Goal: Task Accomplishment & Management: Use online tool/utility

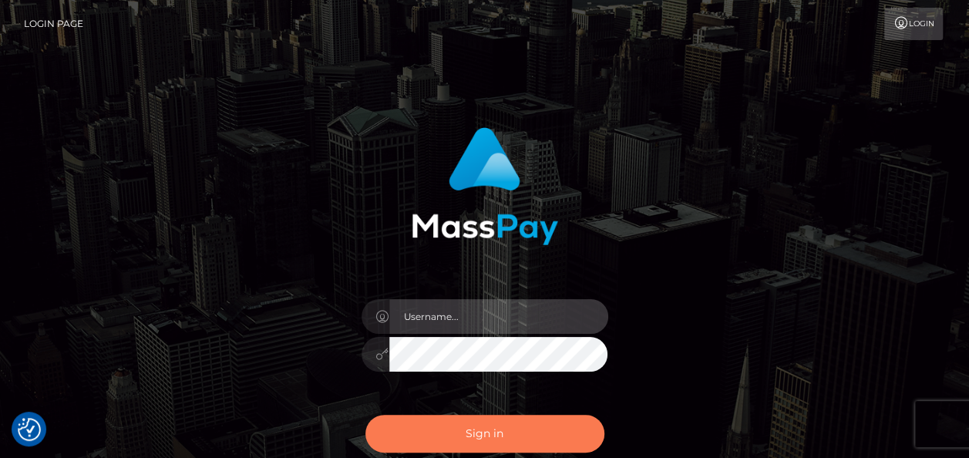
type input "india.of"
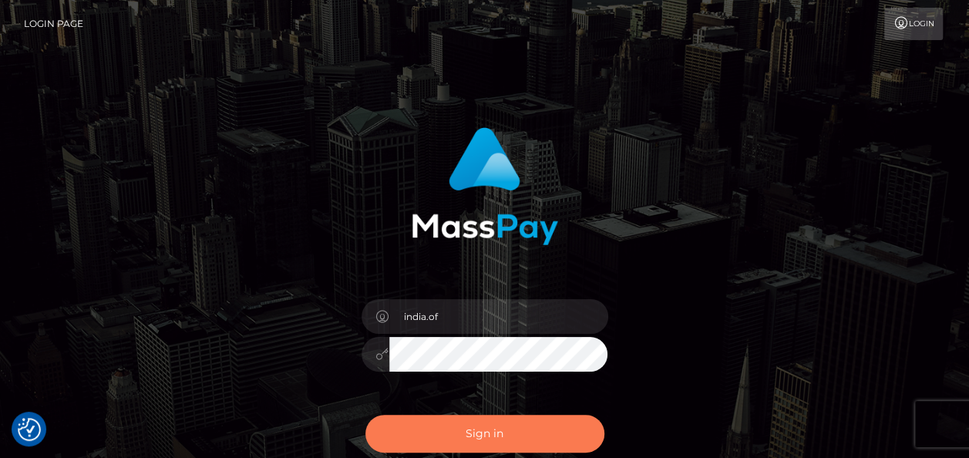
click at [521, 433] on button "Sign in" at bounding box center [484, 434] width 239 height 38
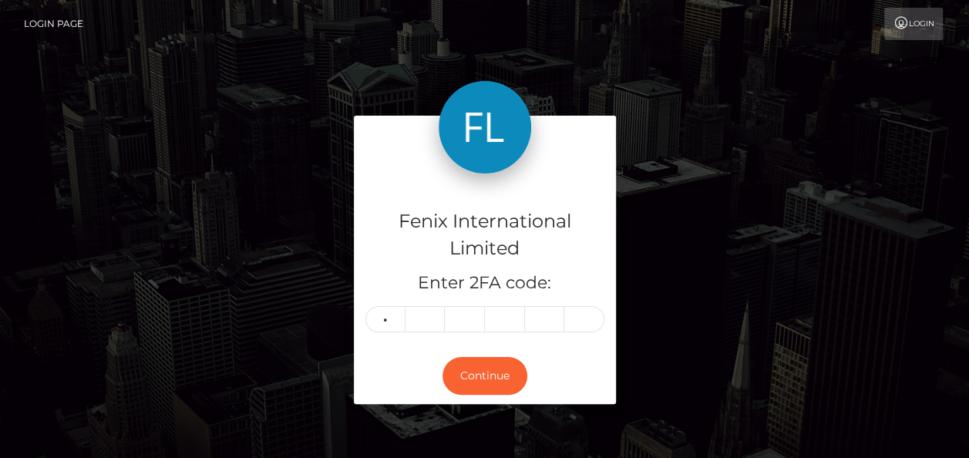
type input "7"
type input "8"
type input "7"
type input "2"
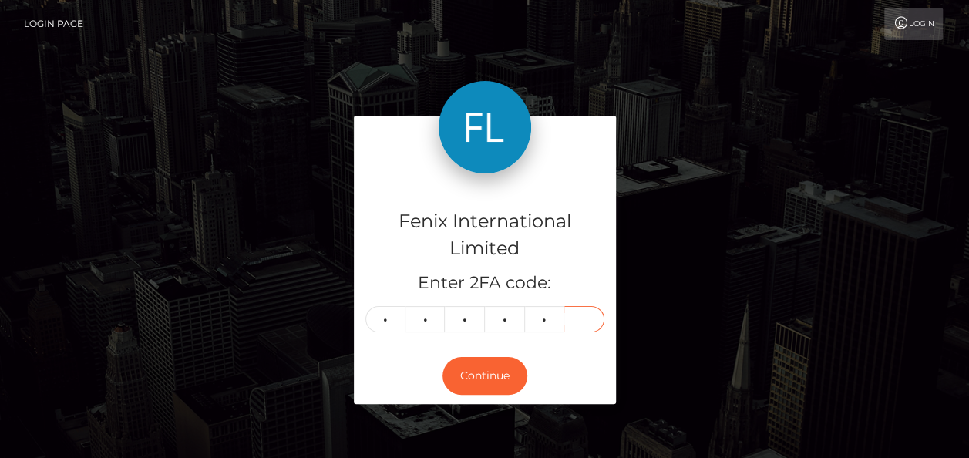
type input "1"
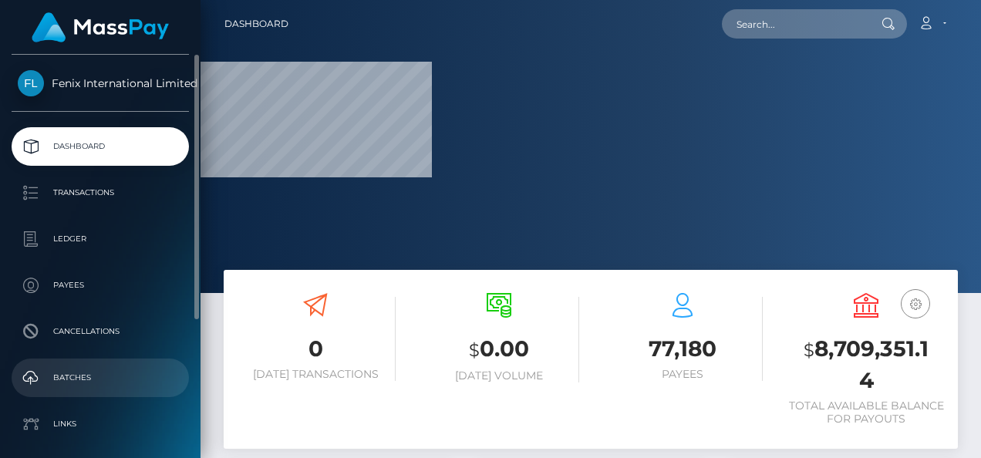
click at [113, 362] on link "Batches" at bounding box center [100, 378] width 177 height 39
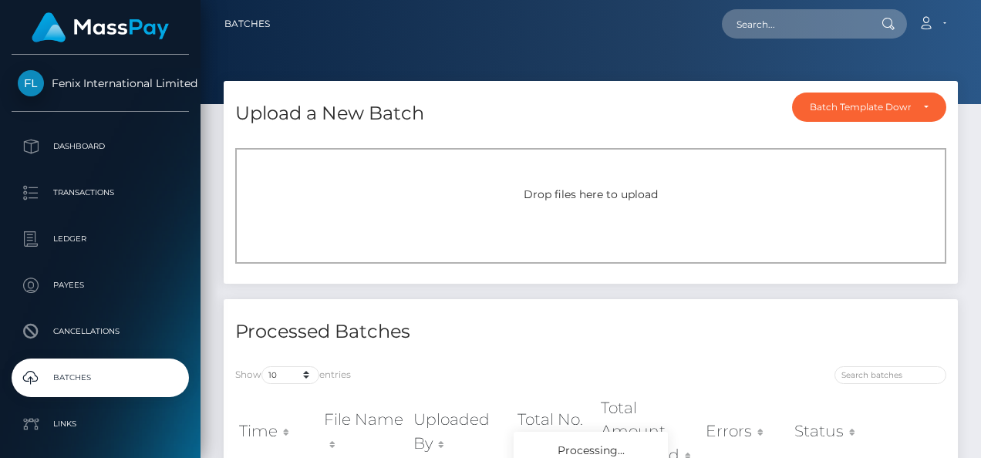
click at [611, 172] on div "Drop files here to upload" at bounding box center [590, 206] width 711 height 116
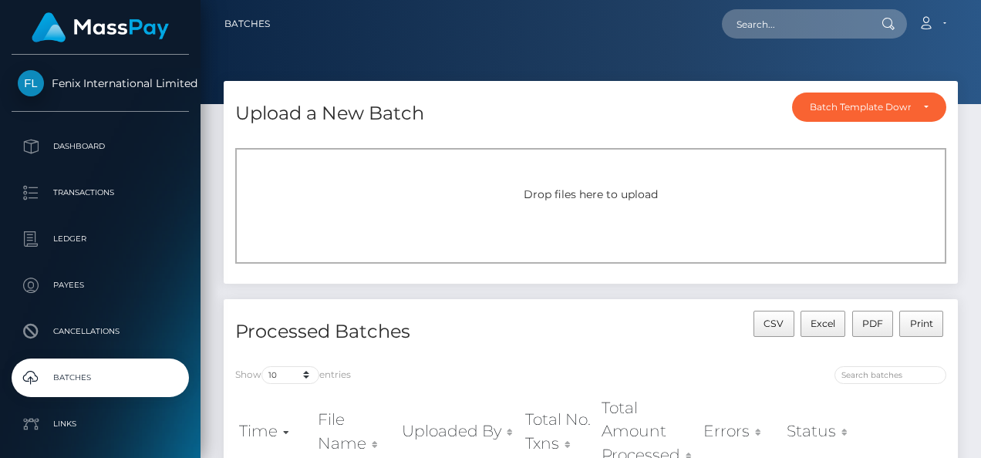
click at [650, 197] on span "Drop files here to upload" at bounding box center [591, 194] width 134 height 14
click at [655, 196] on span "Drop files here to upload" at bounding box center [591, 194] width 134 height 14
click at [591, 207] on div "Drop files here to upload" at bounding box center [590, 206] width 711 height 116
click at [627, 196] on span "Drop files here to upload" at bounding box center [591, 194] width 134 height 14
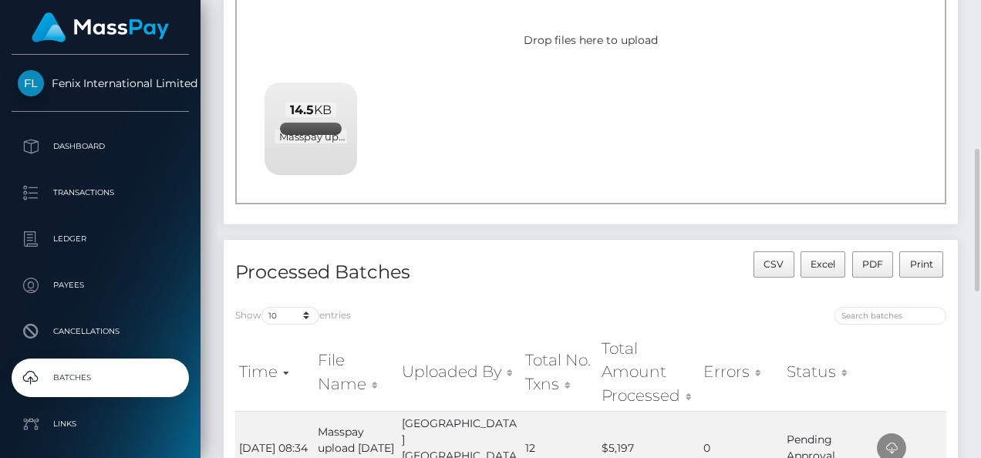
scroll to position [77, 0]
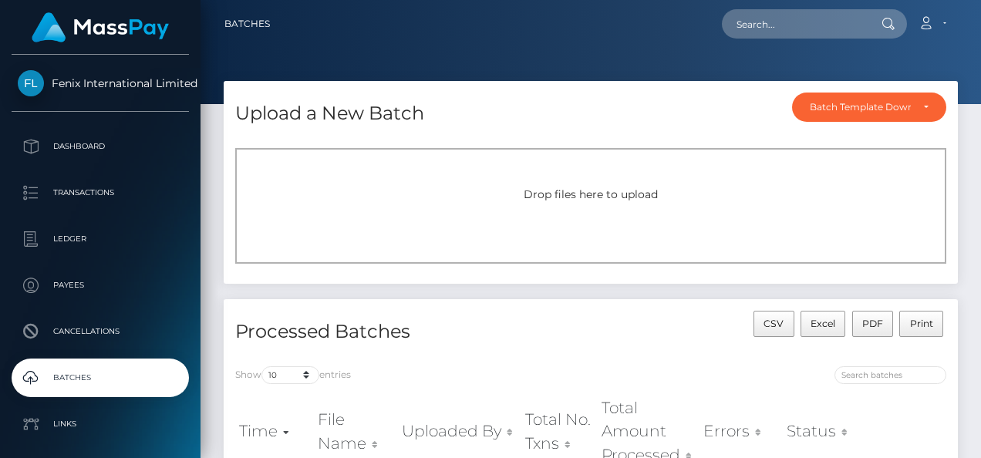
click at [537, 185] on div "Drop files here to upload" at bounding box center [590, 206] width 711 height 116
click at [534, 213] on div "Drop files here to upload" at bounding box center [590, 206] width 711 height 116
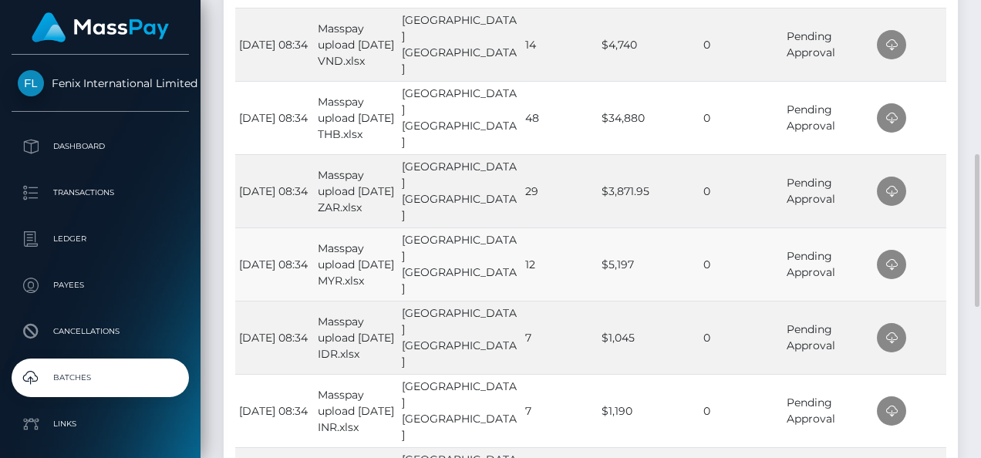
scroll to position [540, 0]
